Goal: Information Seeking & Learning: Learn about a topic

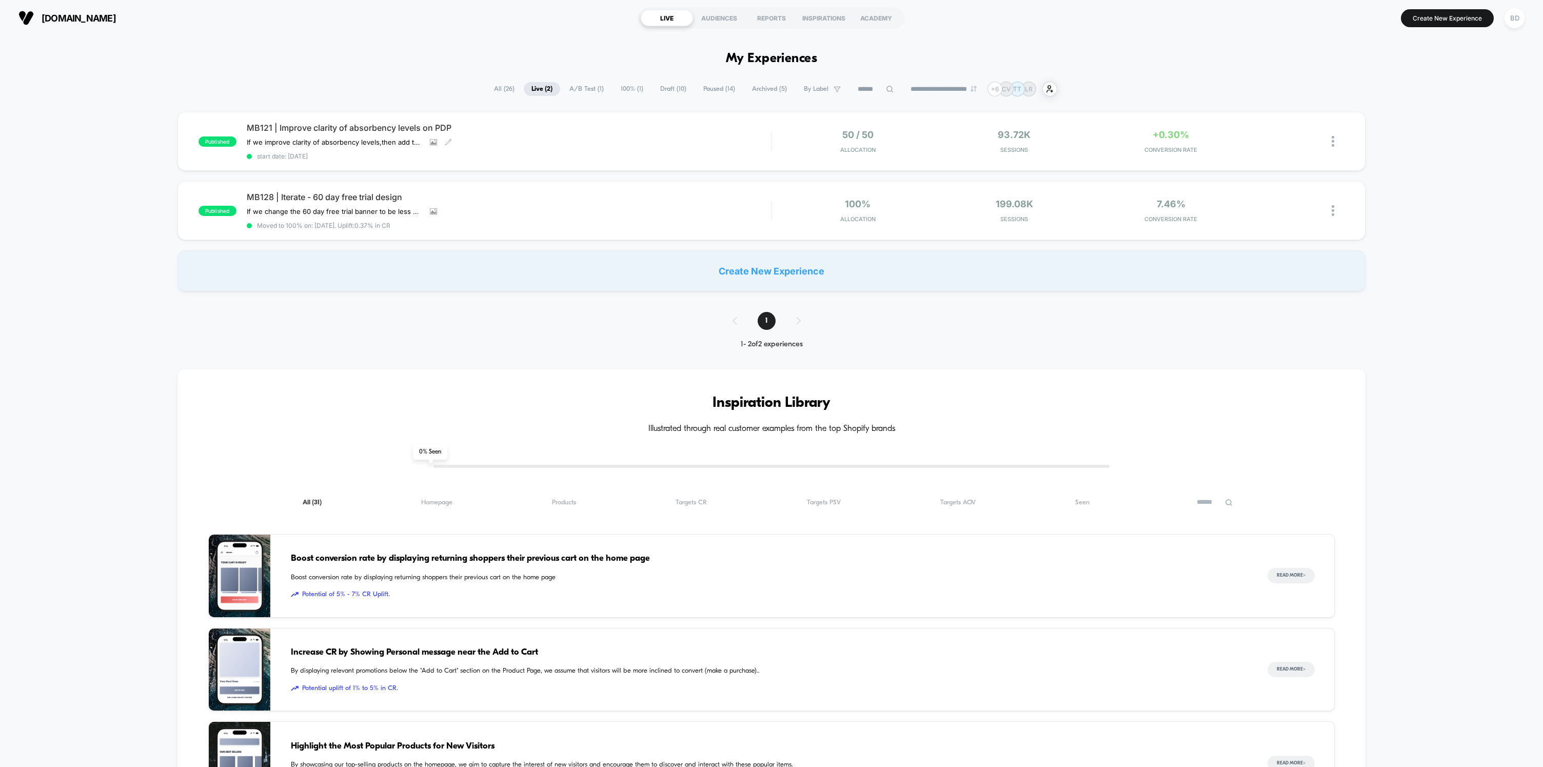
drag, startPoint x: 322, startPoint y: 128, endPoint x: 313, endPoint y: 135, distance: 10.9
click at [322, 128] on span "MB121 | Improve clarity of absorbency levels on PDP" at bounding box center [509, 128] width 524 height 10
